Goal: Use online tool/utility: Utilize a website feature to perform a specific function

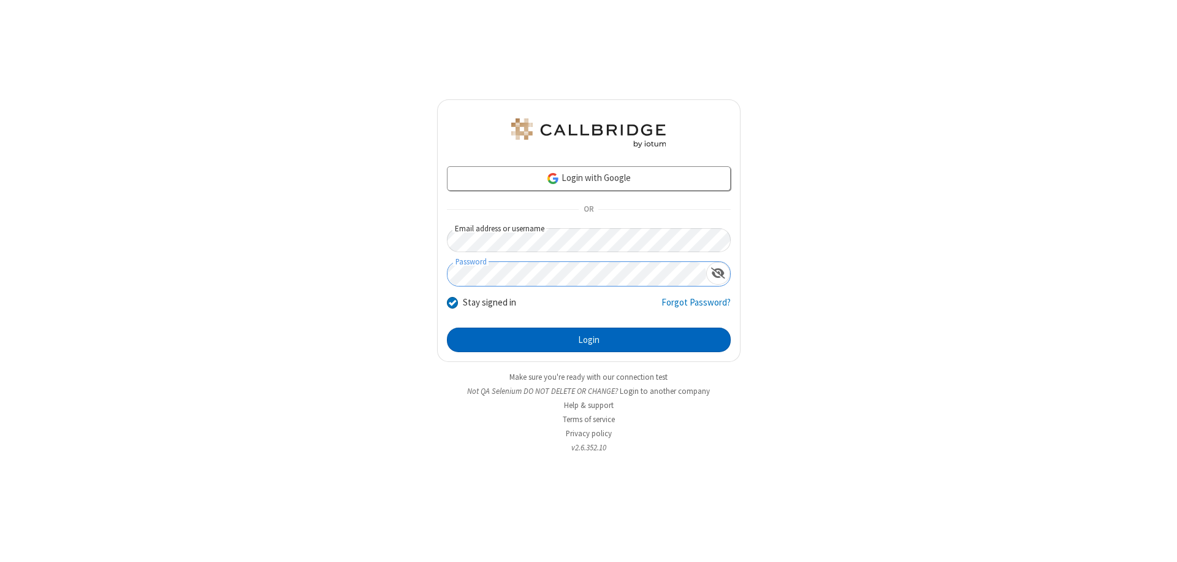
click at [589, 340] on button "Login" at bounding box center [589, 339] width 284 height 25
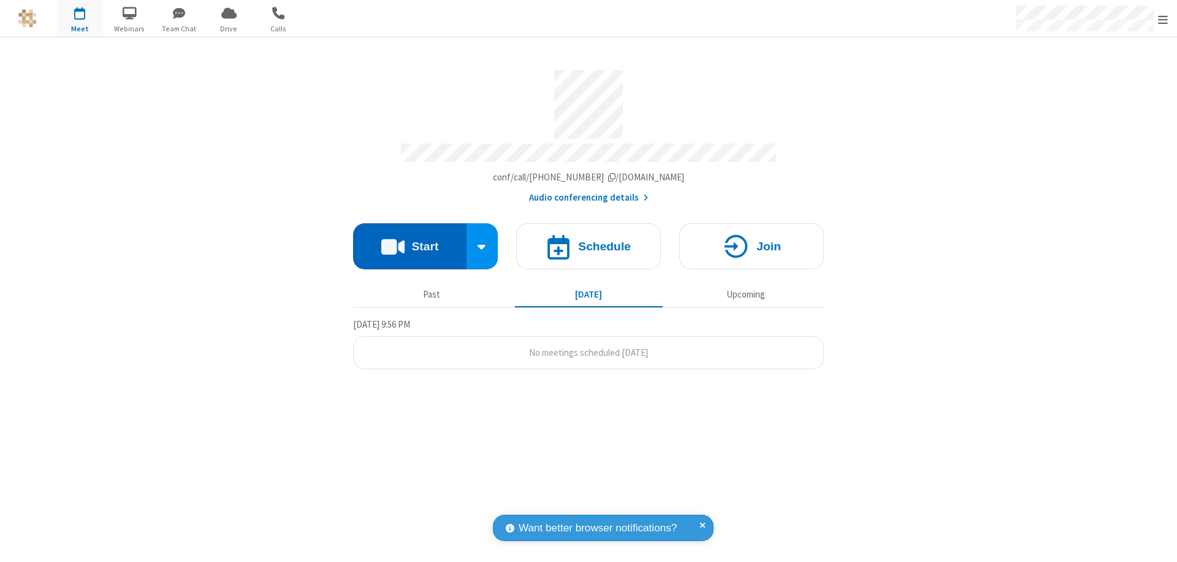
click at [410, 240] on button "Start" at bounding box center [409, 246] width 113 height 46
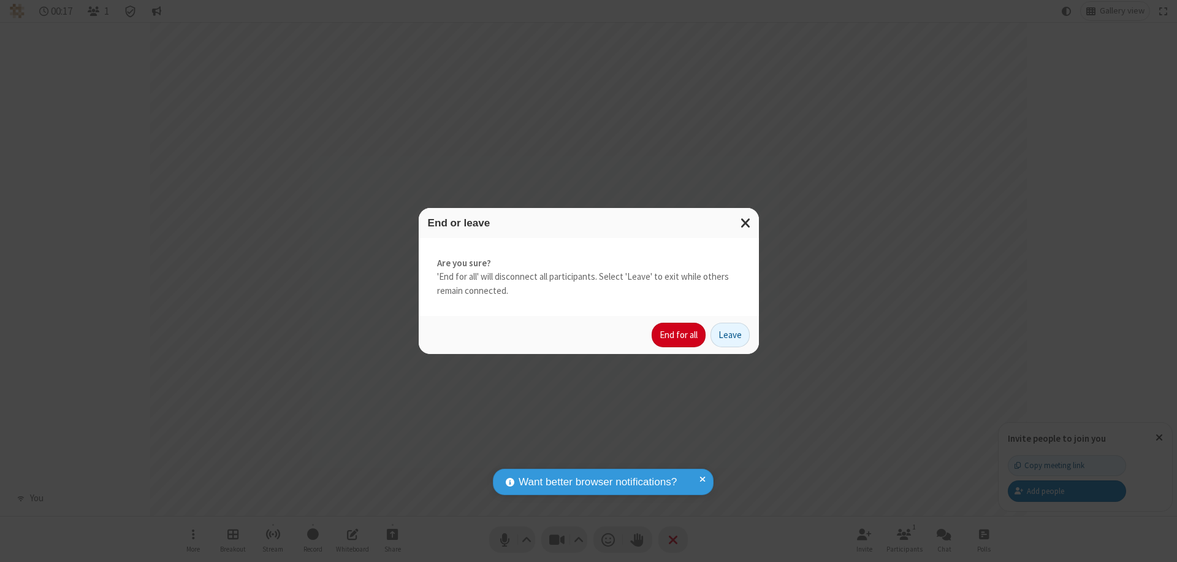
click at [679, 335] on button "End for all" at bounding box center [679, 334] width 54 height 25
